Goal: Check status: Check status

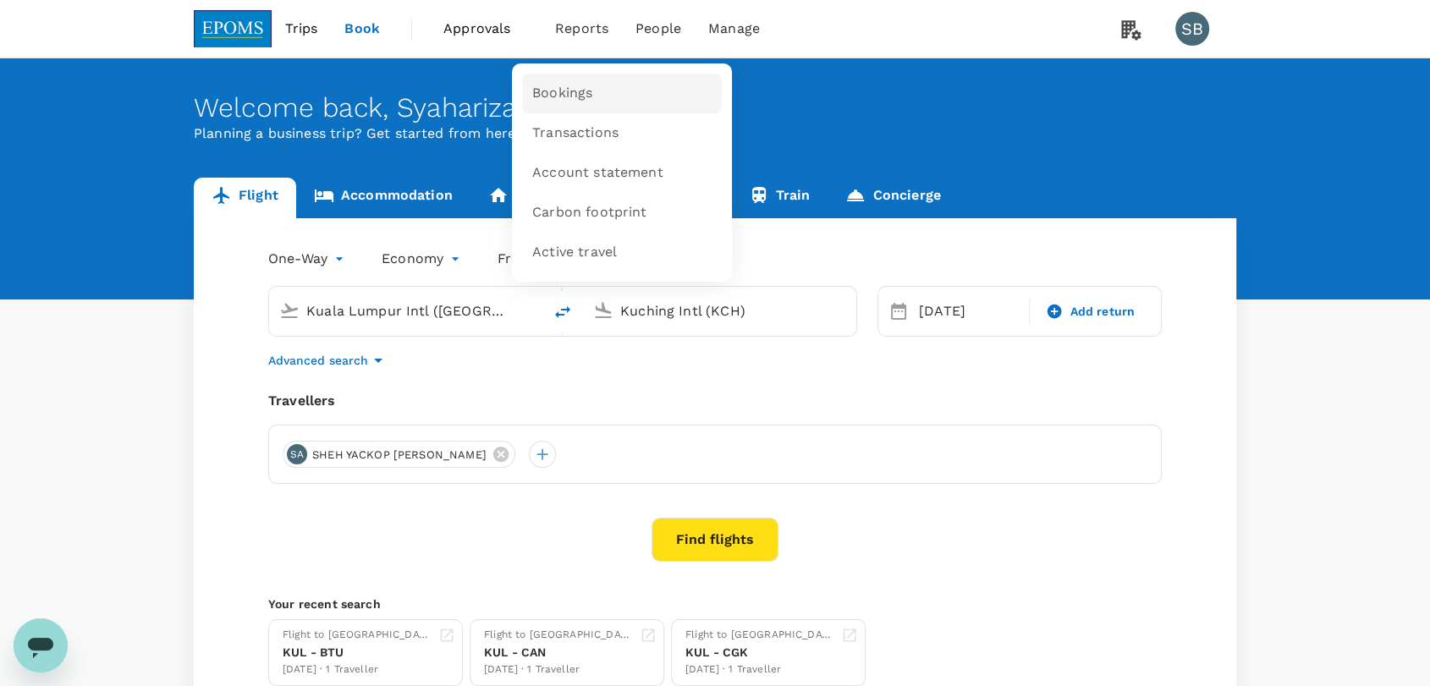
click at [596, 90] on link "Bookings" at bounding box center [622, 94] width 200 height 40
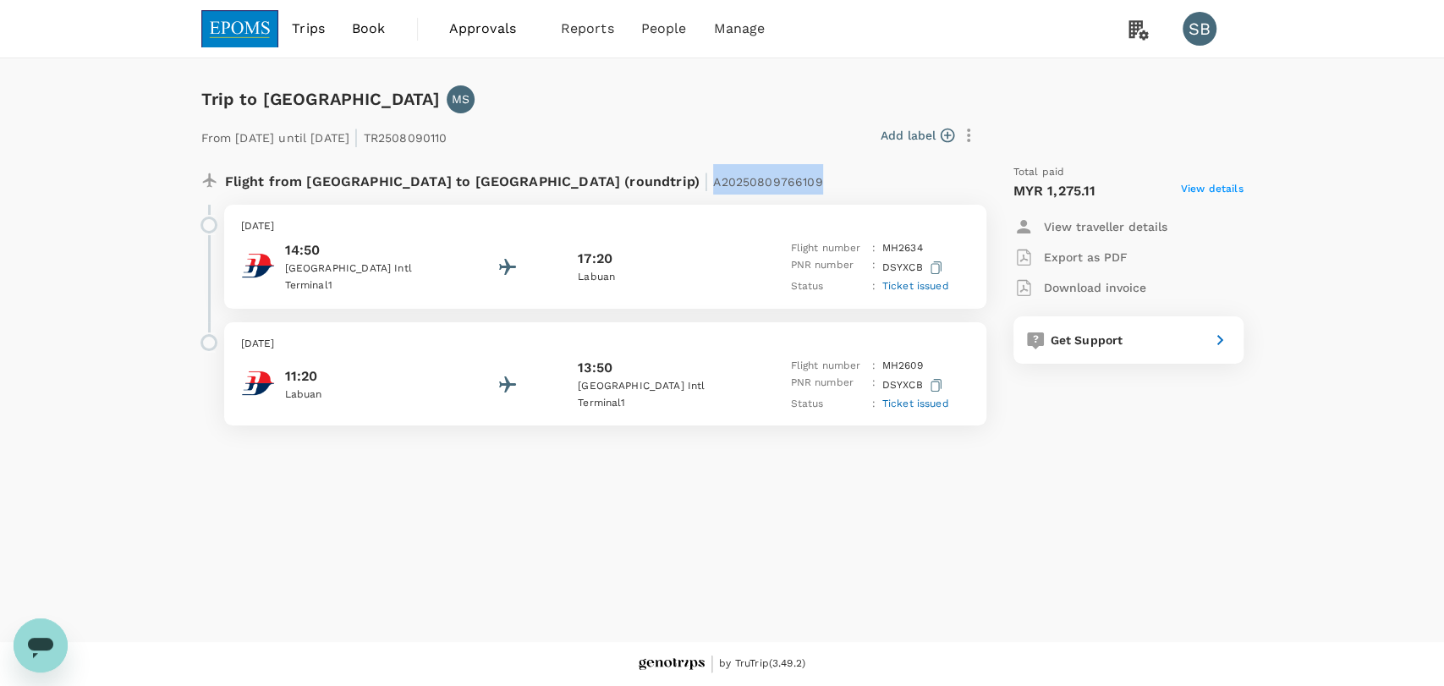
drag, startPoint x: 643, startPoint y: 183, endPoint x: 533, endPoint y: 176, distance: 110.2
click at [533, 176] on div "Flight from [GEOGRAPHIC_DATA] to [GEOGRAPHIC_DATA] (roundtrip) | A20250809766109" at bounding box center [549, 179] width 649 height 30
copy span "A20250809766109"
